Goal: Task Accomplishment & Management: Use online tool/utility

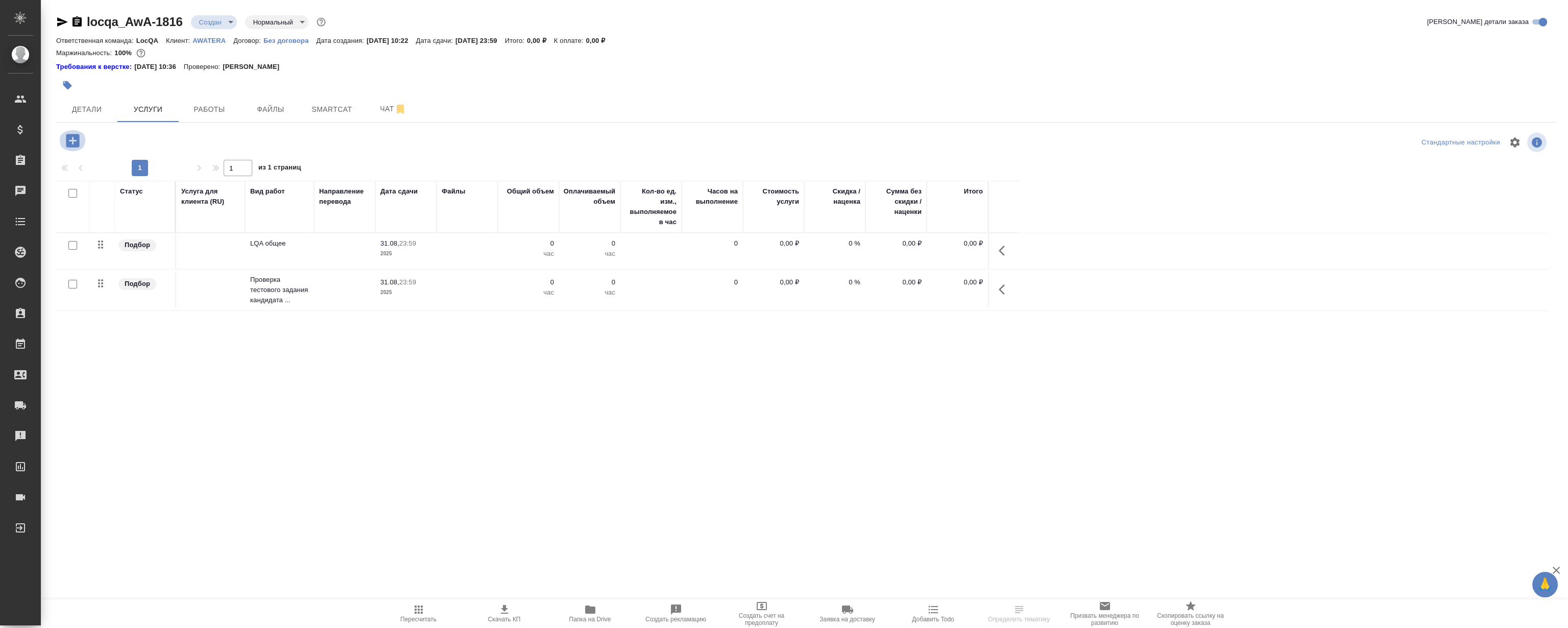
click at [68, 138] on icon "button" at bounding box center [72, 141] width 13 height 13
click at [220, 105] on span "Работы" at bounding box center [209, 109] width 49 height 13
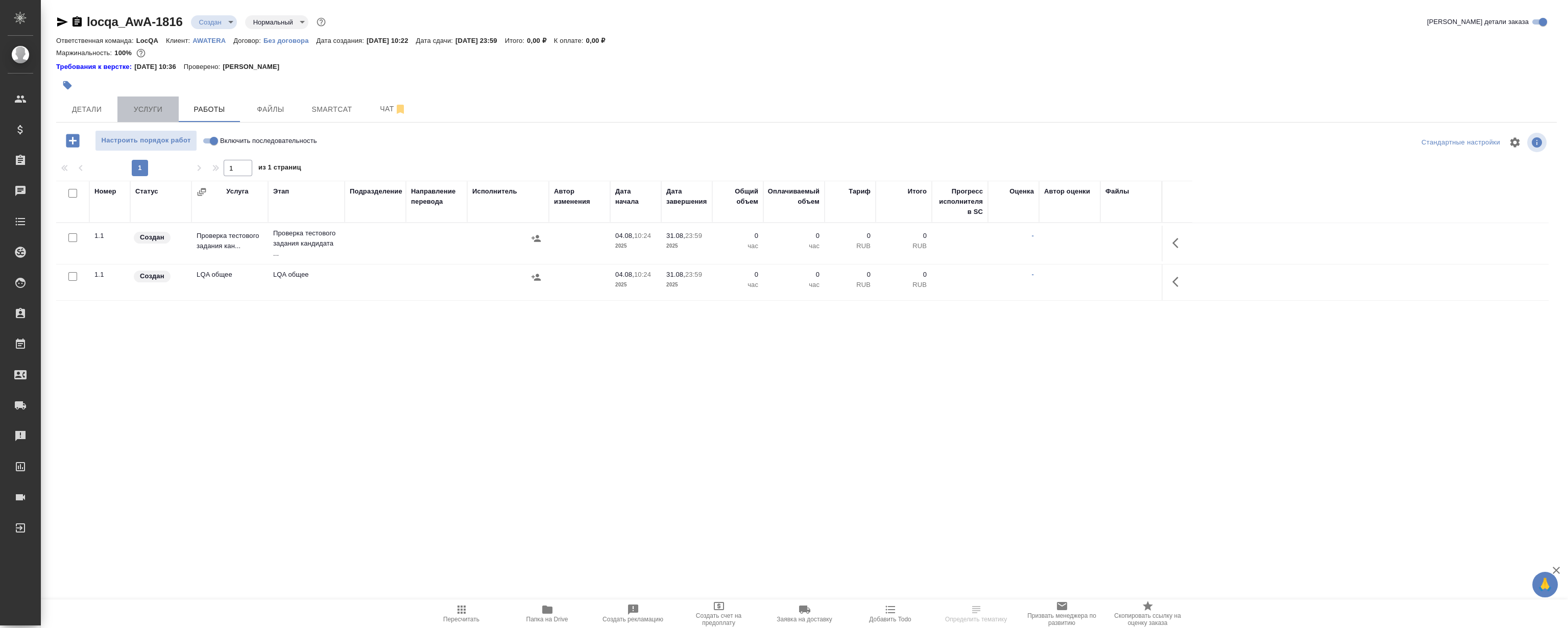
click at [145, 108] on span "Услуги" at bounding box center [148, 109] width 49 height 13
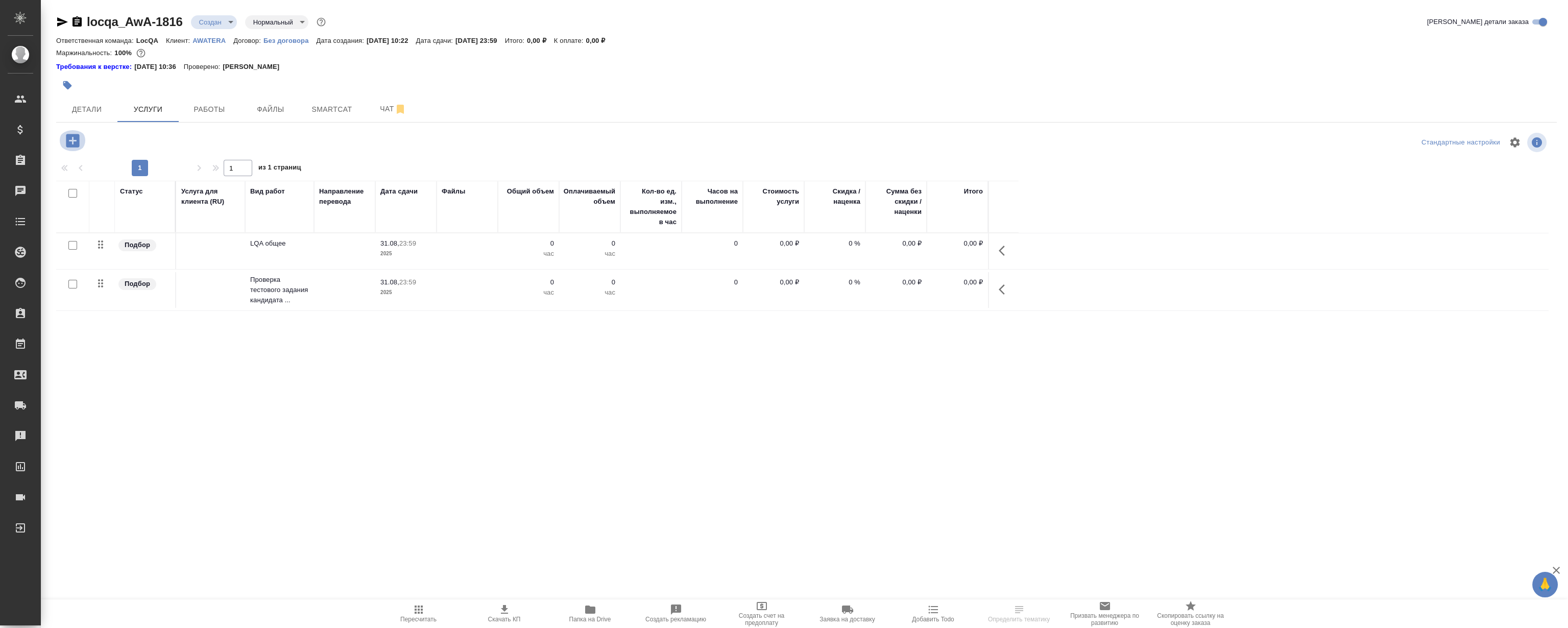
click at [71, 140] on icon "button" at bounding box center [72, 140] width 18 height 18
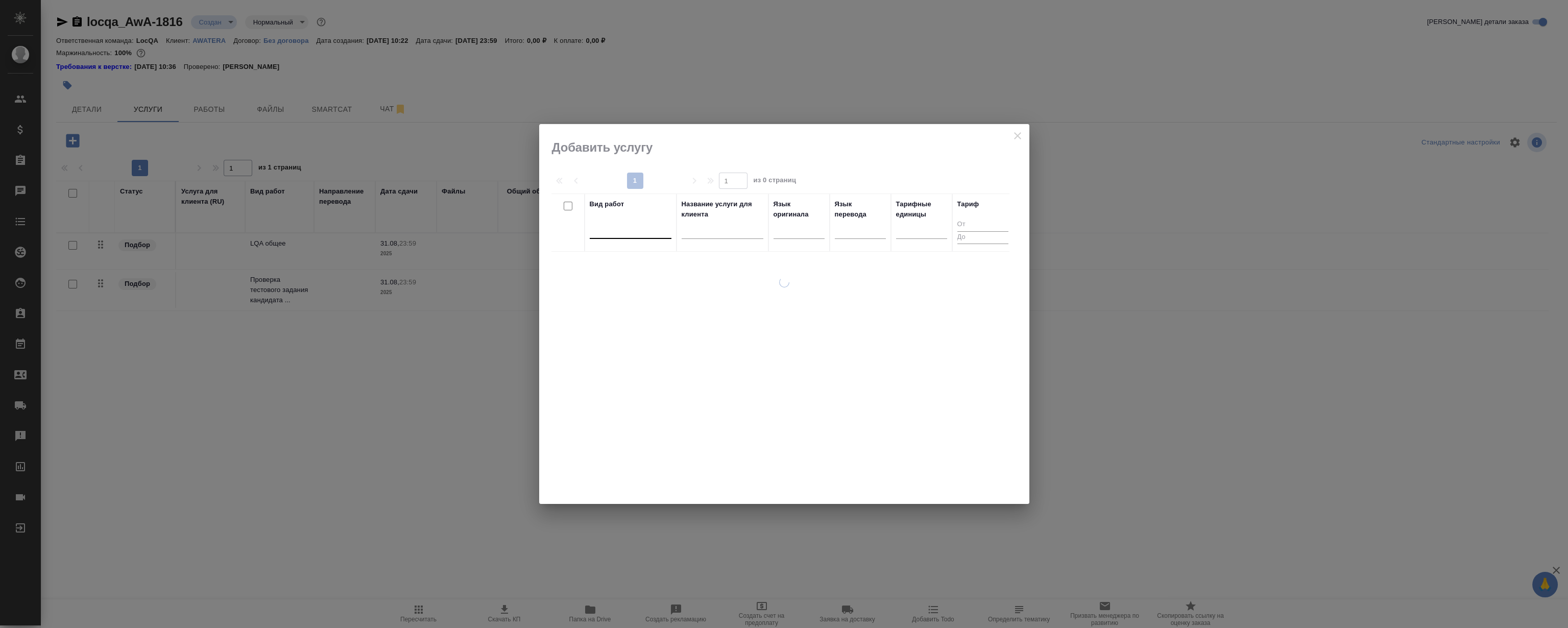
click at [616, 225] on div at bounding box center [631, 228] width 82 height 15
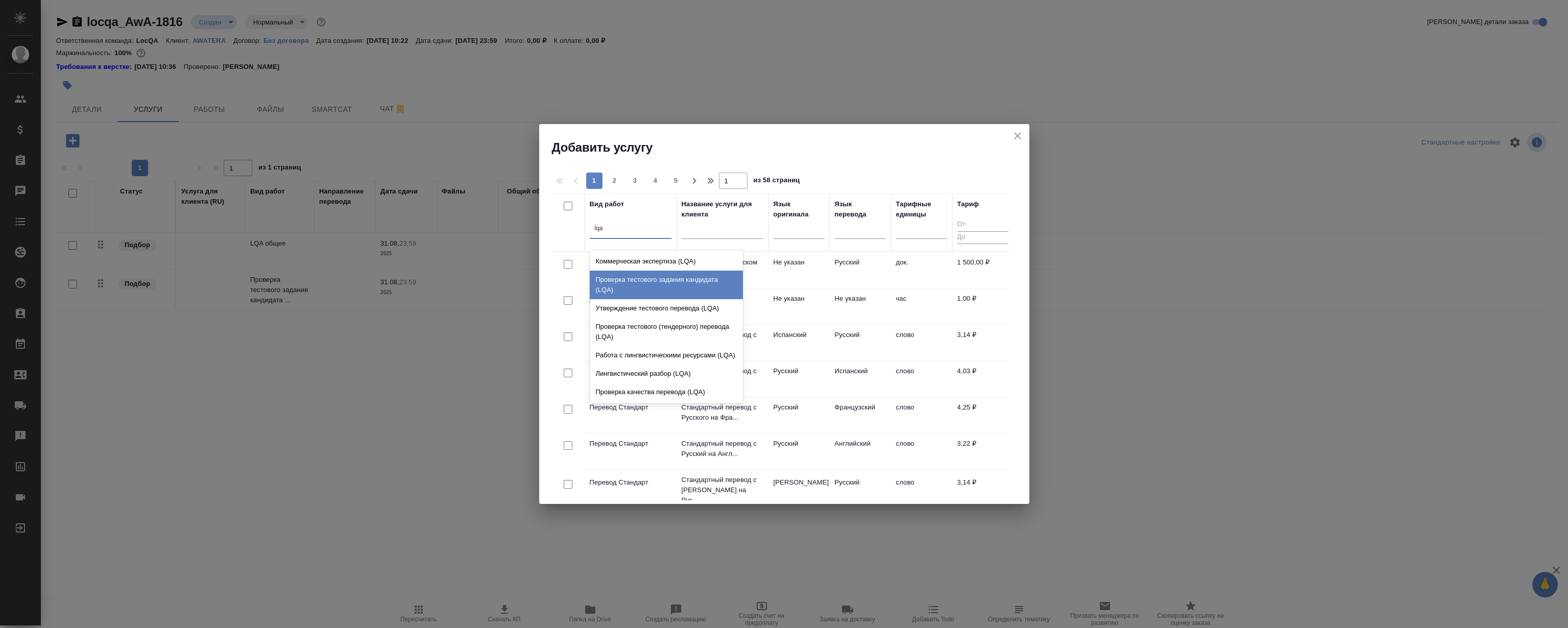
type input "lqa"
click at [788, 156] on div "1 2 3 4 5 1 из 58 страниц Вид работ option Проверка тестового задания кандидата…" at bounding box center [785, 330] width 491 height 348
